Goal: Task Accomplishment & Management: Complete application form

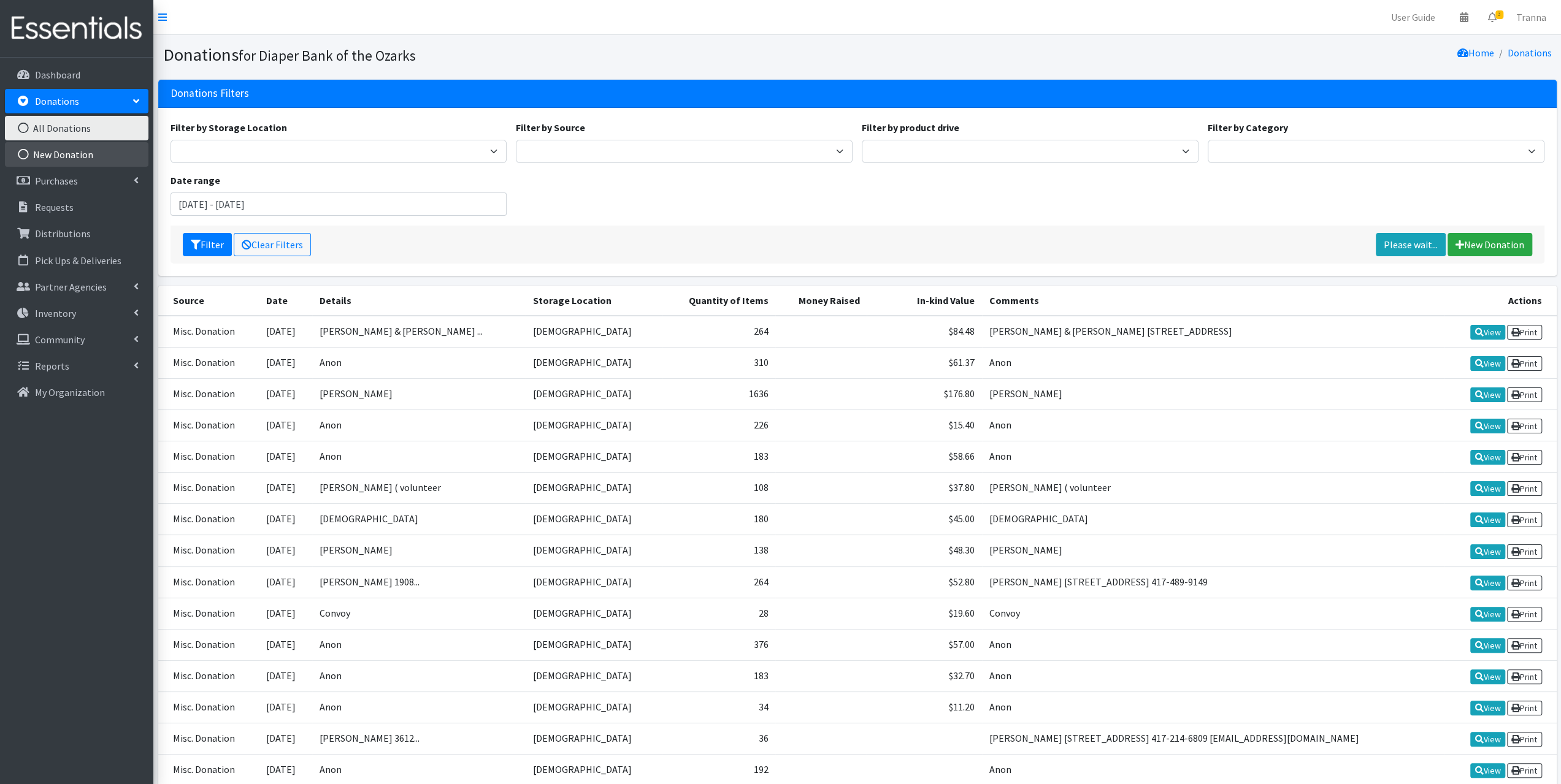
click at [71, 154] on link "New Donation" at bounding box center [76, 154] width 144 height 24
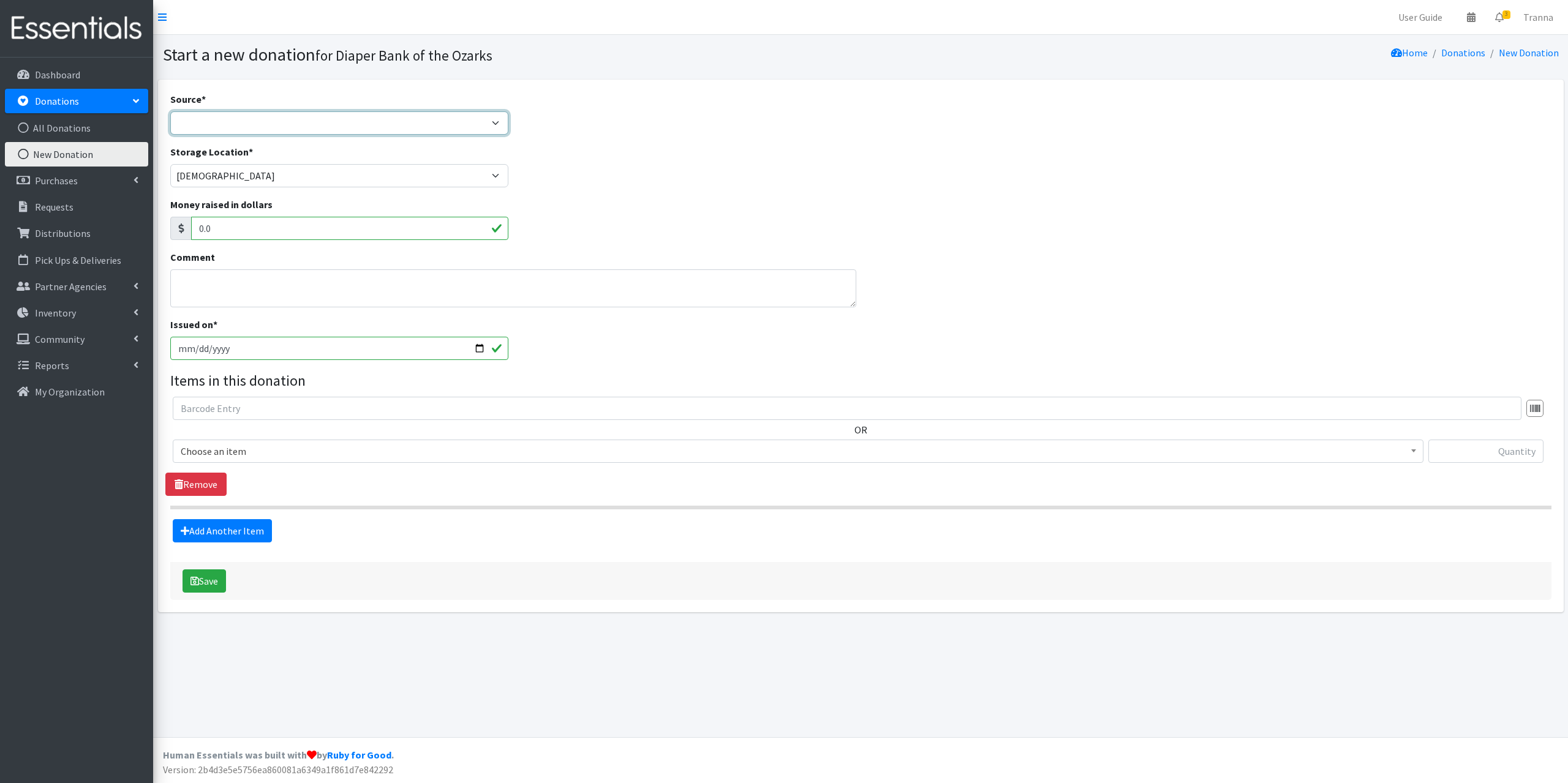
click at [298, 117] on select "Product Drive Manufacturer Donation Site Misc. Donation" at bounding box center [339, 124] width 338 height 23
select select "Misc. Donation"
click at [171, 112] on select "Product Drive Manufacturer Donation Site Misc. Donation" at bounding box center [339, 124] width 338 height 23
click at [260, 287] on textarea "Comment" at bounding box center [513, 289] width 686 height 38
type textarea "anon"
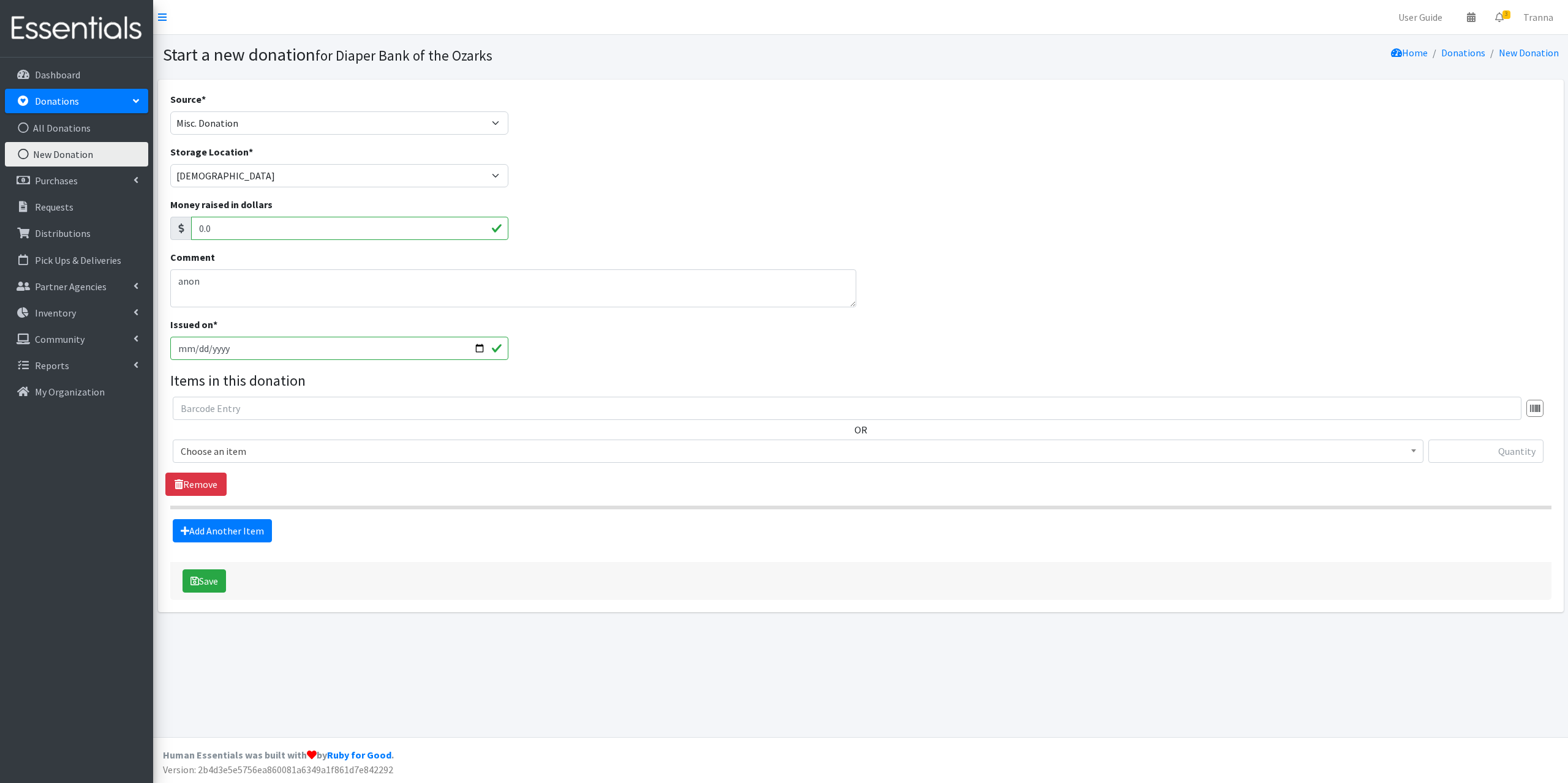
click at [482, 348] on input "[DATE]" at bounding box center [339, 348] width 338 height 23
type input "[DATE]"
drag, startPoint x: 1567, startPoint y: 641, endPoint x: 1546, endPoint y: 651, distance: 23.3
click at [1567, 642] on div "Start a new donation for Diaper Bank of the Ozarks Home Donations New Donation …" at bounding box center [861, 386] width 1415 height 703
